Goal: Transaction & Acquisition: Purchase product/service

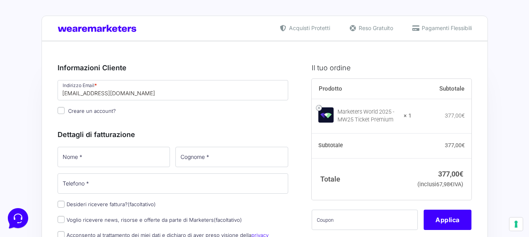
type input "[EMAIL_ADDRESS][DOMAIN_NAME]"
click at [116, 142] on div "Dettagli di fatturazione Nome * Cognome * Telefono * Desideri ricevere fattura?…" at bounding box center [173, 200] width 231 height 158
click at [58, 109] on input "Creare un account?" at bounding box center [61, 110] width 7 height 7
checkbox input "true"
click at [108, 160] on input "Nome *" at bounding box center [114, 157] width 113 height 20
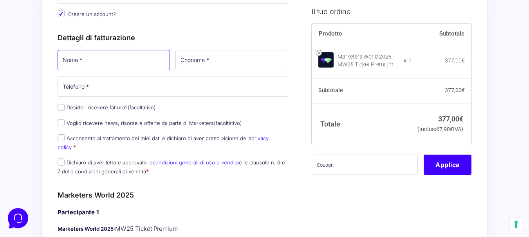
scroll to position [94, 0]
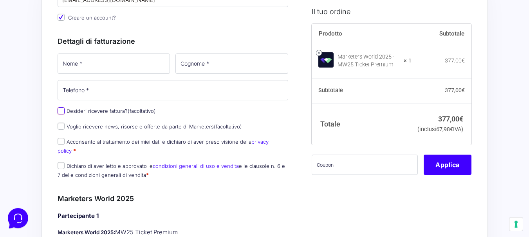
click at [61, 112] on div "Nome * Cognome * Telefono * Desideri ricevere fattura? (facoltativo) Ragione So…" at bounding box center [173, 118] width 236 height 133
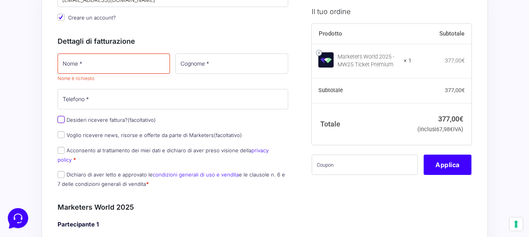
click at [59, 121] on input "Desideri ricevere fattura? (facoltativo)" at bounding box center [61, 119] width 7 height 7
checkbox input "true"
select select "IT"
type input "0000000"
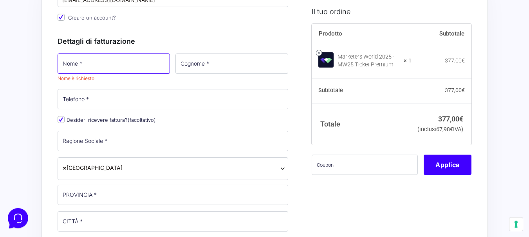
click at [86, 65] on input "Nome *" at bounding box center [114, 64] width 113 height 20
type input "anuscia"
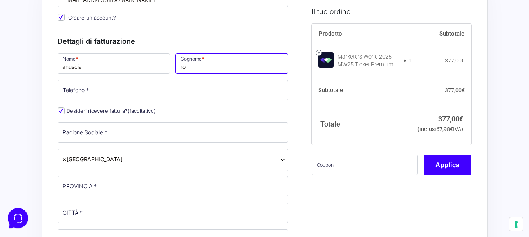
type input "r"
type input "orlando"
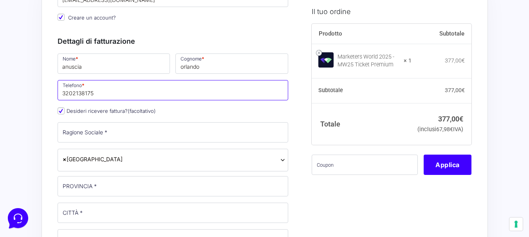
type input "3202138175"
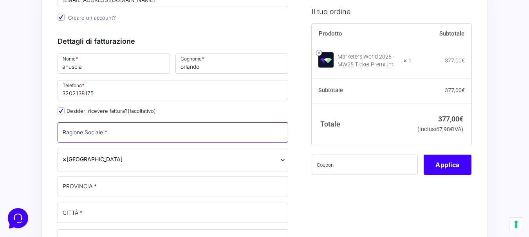
click at [90, 137] on input "Ragione Sociale *" at bounding box center [173, 132] width 231 height 20
type input "agenzia casalbertone srl"
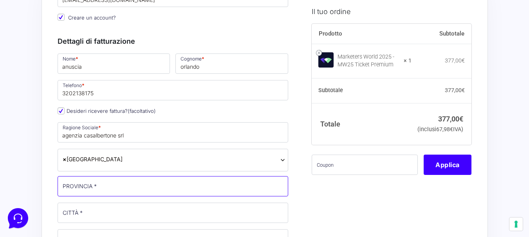
click at [86, 184] on input "PROVINCIA *" at bounding box center [173, 186] width 231 height 20
type input "[GEOGRAPHIC_DATA]"
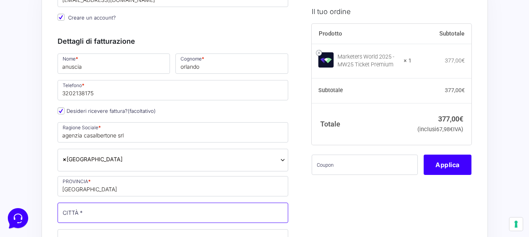
click at [78, 214] on input "CITTÀ *" at bounding box center [173, 213] width 231 height 20
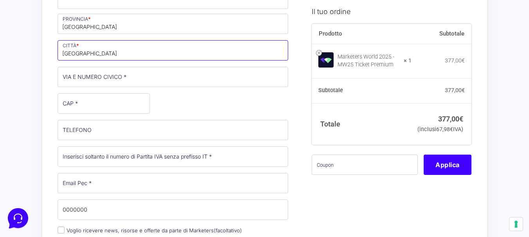
scroll to position [261, 0]
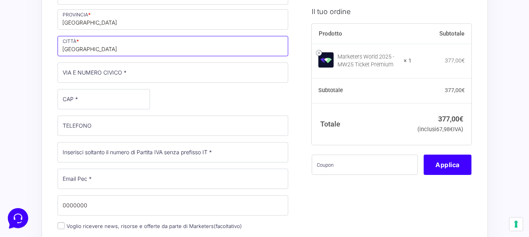
type input "[GEOGRAPHIC_DATA]"
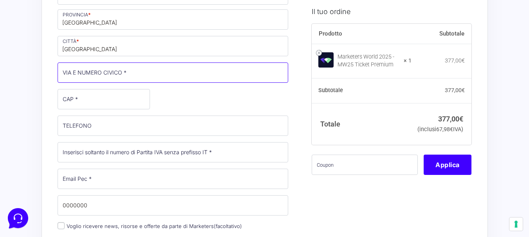
click at [158, 79] on input "VIA E NUMERO CIVICO *" at bounding box center [173, 73] width 231 height 20
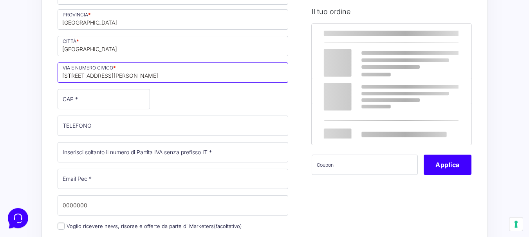
type input "[STREET_ADDRESS][PERSON_NAME]"
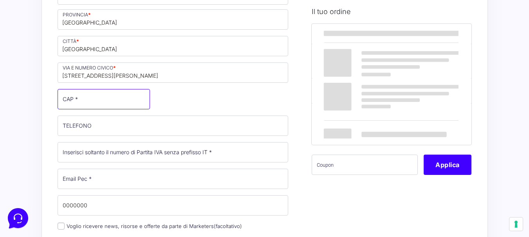
click at [123, 103] on input "CAP *" at bounding box center [104, 99] width 92 height 20
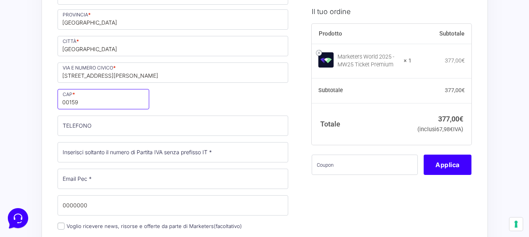
type input "00159"
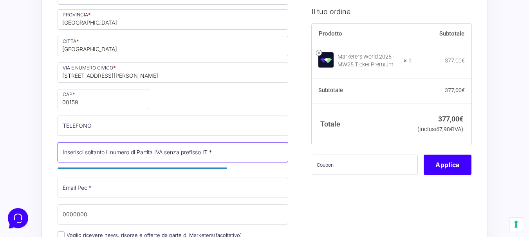
click at [148, 158] on input "Partita Iva *" at bounding box center [173, 152] width 231 height 20
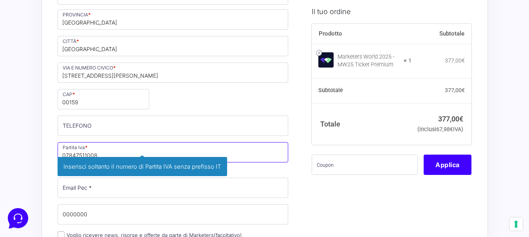
type input "07847511008"
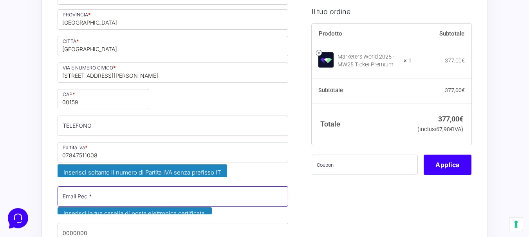
click at [91, 190] on input "Email Pec *" at bounding box center [173, 197] width 231 height 20
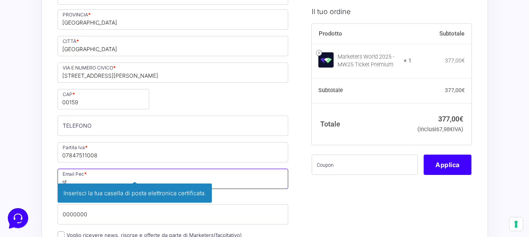
type input "s"
type input "[EMAIL_ADDRESS][DOMAIN_NAME]"
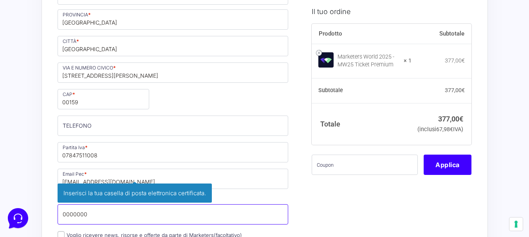
click at [101, 217] on input "0000000" at bounding box center [173, 215] width 231 height 20
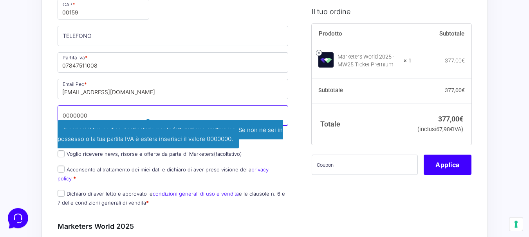
scroll to position [378, 0]
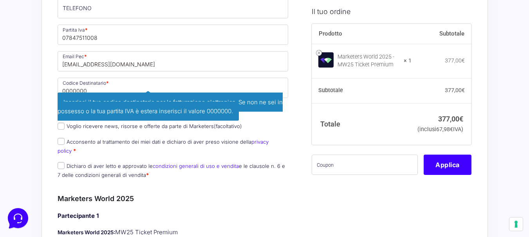
click at [41, 127] on div "Riepilogo Ordine 377,00 € Prodotto Subtotale Marketers World 2025 - MW25 Ticket…" at bounding box center [264, 213] width 446 height 1101
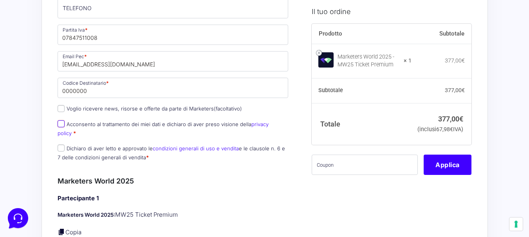
click at [60, 125] on input "Acconsento al trattamento dei miei dati e dichiaro di aver preso visione della …" at bounding box center [61, 124] width 7 height 7
checkbox input "true"
click at [61, 145] on input "Dichiaro di aver letto e approvato le condizioni generali di uso e vendita e le…" at bounding box center [61, 148] width 7 height 7
checkbox input "true"
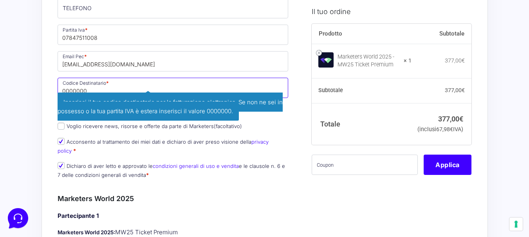
drag, startPoint x: 94, startPoint y: 95, endPoint x: 34, endPoint y: 95, distance: 59.9
click at [34, 95] on div "Acquisti Protetti Reso Gratuito Pagamenti Flessibili Riepilogo Ordine 377,00 € …" at bounding box center [264, 213] width 529 height 1183
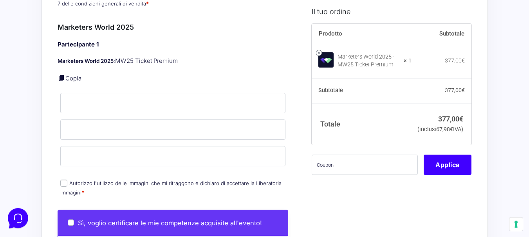
scroll to position [552, 0]
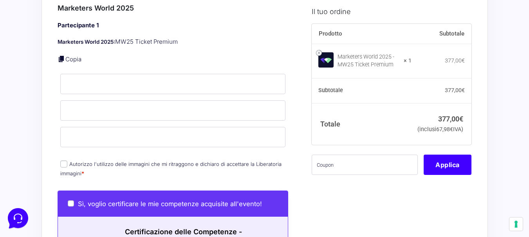
type input "KRRH6B9"
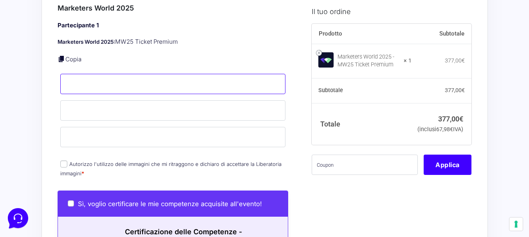
click at [74, 76] on input "Nome *" at bounding box center [172, 84] width 225 height 20
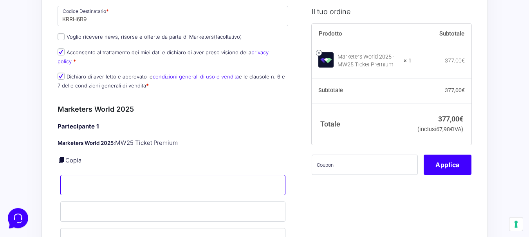
scroll to position [452, 0]
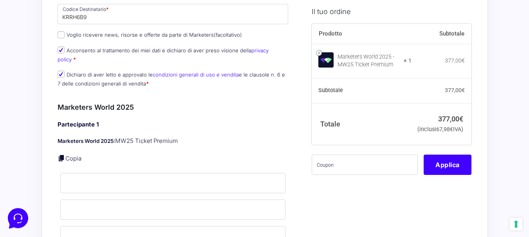
click at [73, 156] on div "Partecipante 1 Marketers World 2025: MW25 Ticket Premium Copia Nome * Cognome *…" at bounding box center [173, 200] width 231 height 158
click at [76, 184] on input "Nome *" at bounding box center [172, 183] width 225 height 20
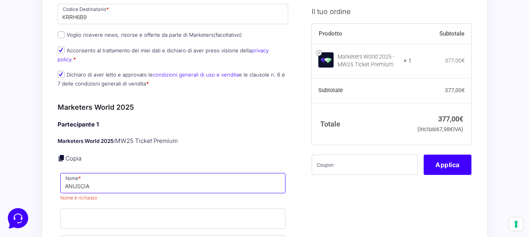
type input "ANUSCIA"
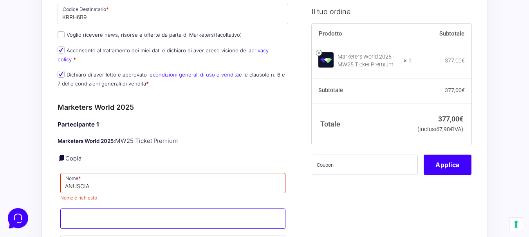
click at [75, 212] on p "Cognome *" at bounding box center [173, 219] width 231 height 23
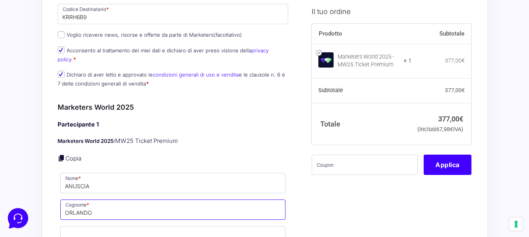
type input "ORLANDO"
click at [74, 227] on input "Email *" at bounding box center [172, 237] width 225 height 20
type input "L"
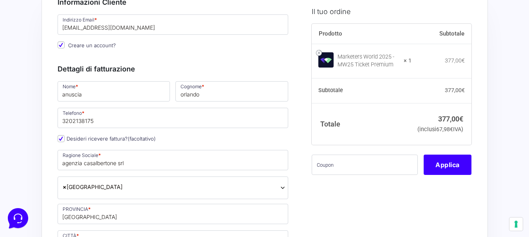
scroll to position [62, 0]
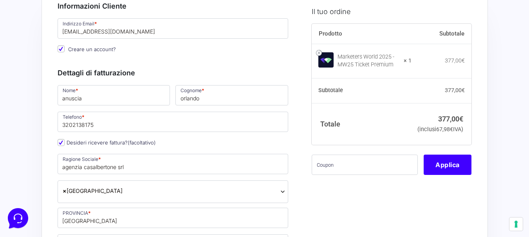
type input "[EMAIL_ADDRESS][DOMAIN_NAME]"
drag, startPoint x: 94, startPoint y: 100, endPoint x: 63, endPoint y: 96, distance: 31.1
click at [63, 96] on input "anuscia" at bounding box center [114, 95] width 113 height 20
type input "[PERSON_NAME]"
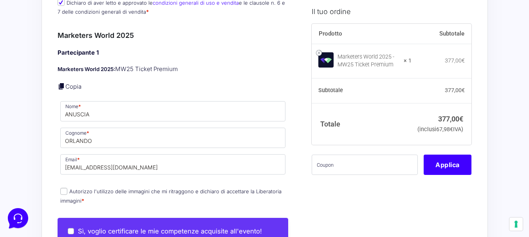
scroll to position [531, 0]
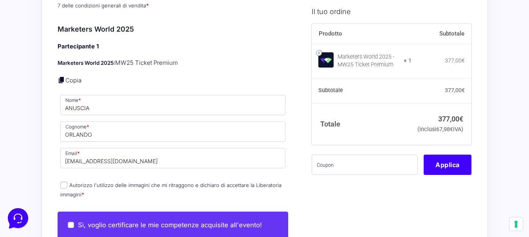
type input "[PERSON_NAME]"
click at [65, 182] on input "Autorizzo l'utilizzo delle immagini che mi ritraggono e dichiaro di accettare l…" at bounding box center [63, 185] width 7 height 7
checkbox input "true"
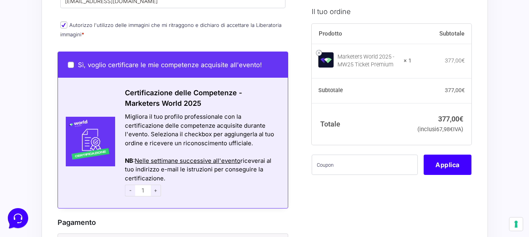
scroll to position [693, 0]
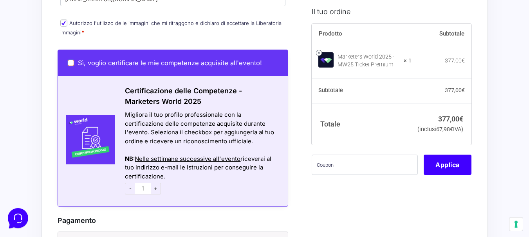
click at [70, 60] on input "Sì, voglio certificare le mie competenze acquisite all'evento!" at bounding box center [71, 63] width 6 height 6
checkbox input "true"
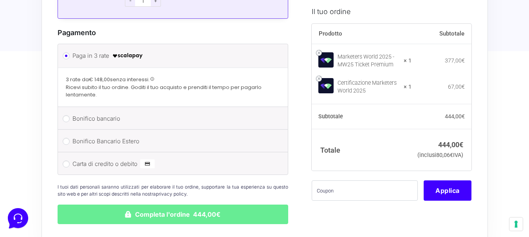
scroll to position [885, 0]
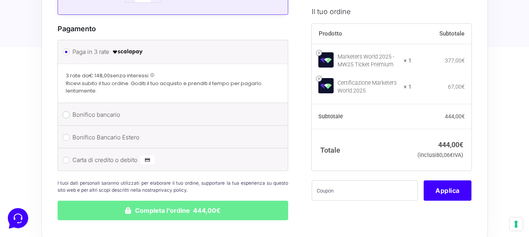
click at [68, 112] on input "Bonifico bancario" at bounding box center [66, 115] width 7 height 7
radio input "true"
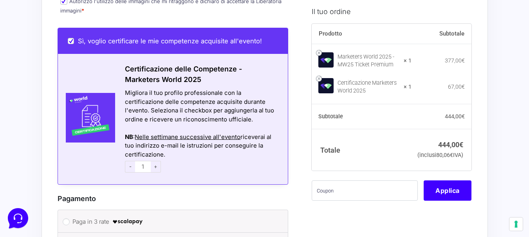
scroll to position [702, 0]
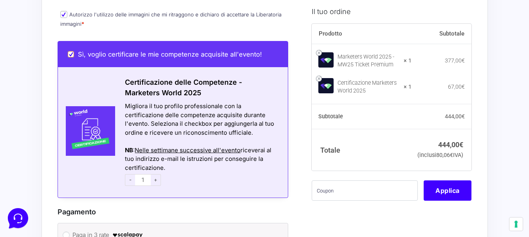
click at [72, 51] on input "Sì, voglio certificare le mie competenze acquisite all'evento!" at bounding box center [71, 54] width 6 height 6
checkbox input "false"
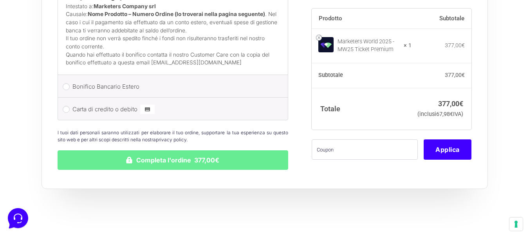
scroll to position [996, 0]
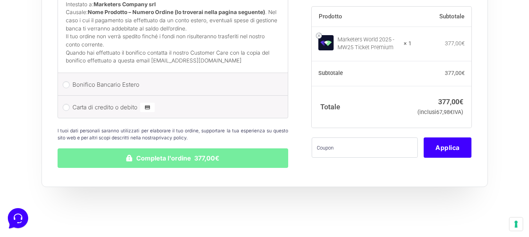
click at [194, 153] on button "Completa l'ordine 377,00€" at bounding box center [173, 159] width 231 height 20
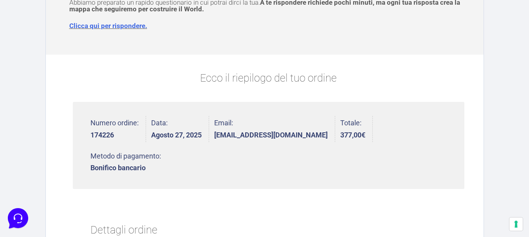
scroll to position [118, 0]
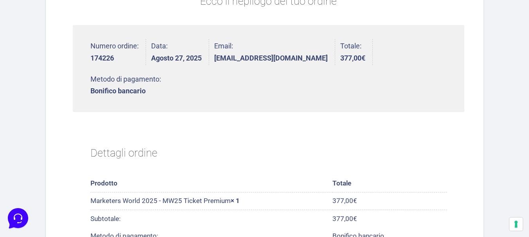
scroll to position [15, 0]
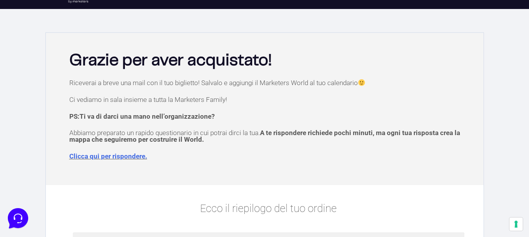
click at [88, 155] on link "Clicca qui per rispondere." at bounding box center [108, 157] width 78 height 8
